Goal: Information Seeking & Learning: Learn about a topic

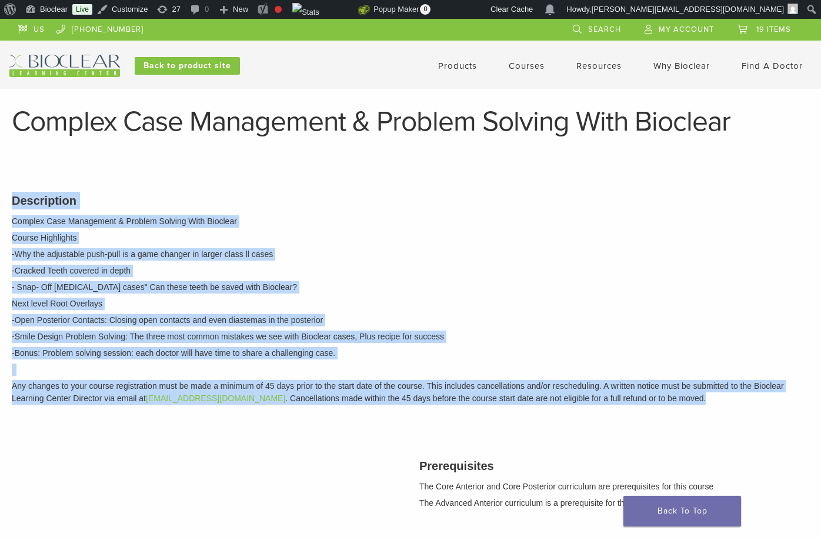
drag, startPoint x: 12, startPoint y: 201, endPoint x: 682, endPoint y: 405, distance: 700.1
click at [682, 405] on div "Description Complex Case Management & Problem Solving With Bioclear Course High…" at bounding box center [410, 297] width 815 height 240
copy div "Description Complex Case Management & Problem Solving With Bioclear Course High…"
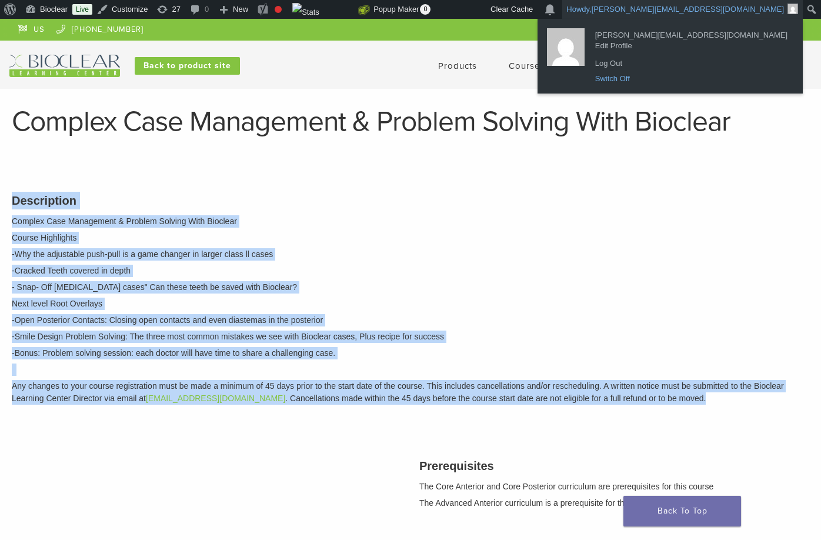
click at [699, 81] on link "Switch Off" at bounding box center [691, 78] width 204 height 15
